Goal: Task Accomplishment & Management: Manage account settings

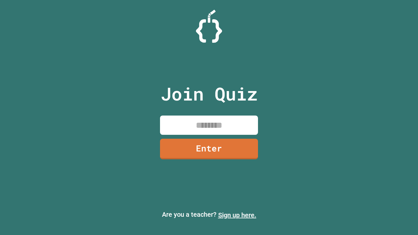
click at [237, 215] on link "Sign up here." at bounding box center [237, 215] width 38 height 8
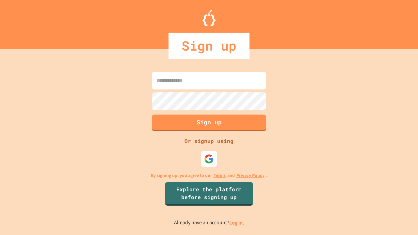
click at [237, 223] on link "Log in." at bounding box center [236, 223] width 15 height 7
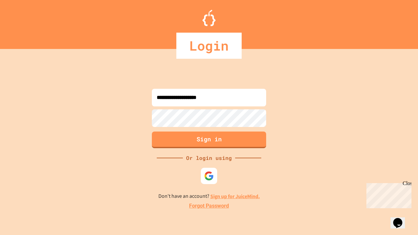
type input "**********"
